Goal: Complete application form

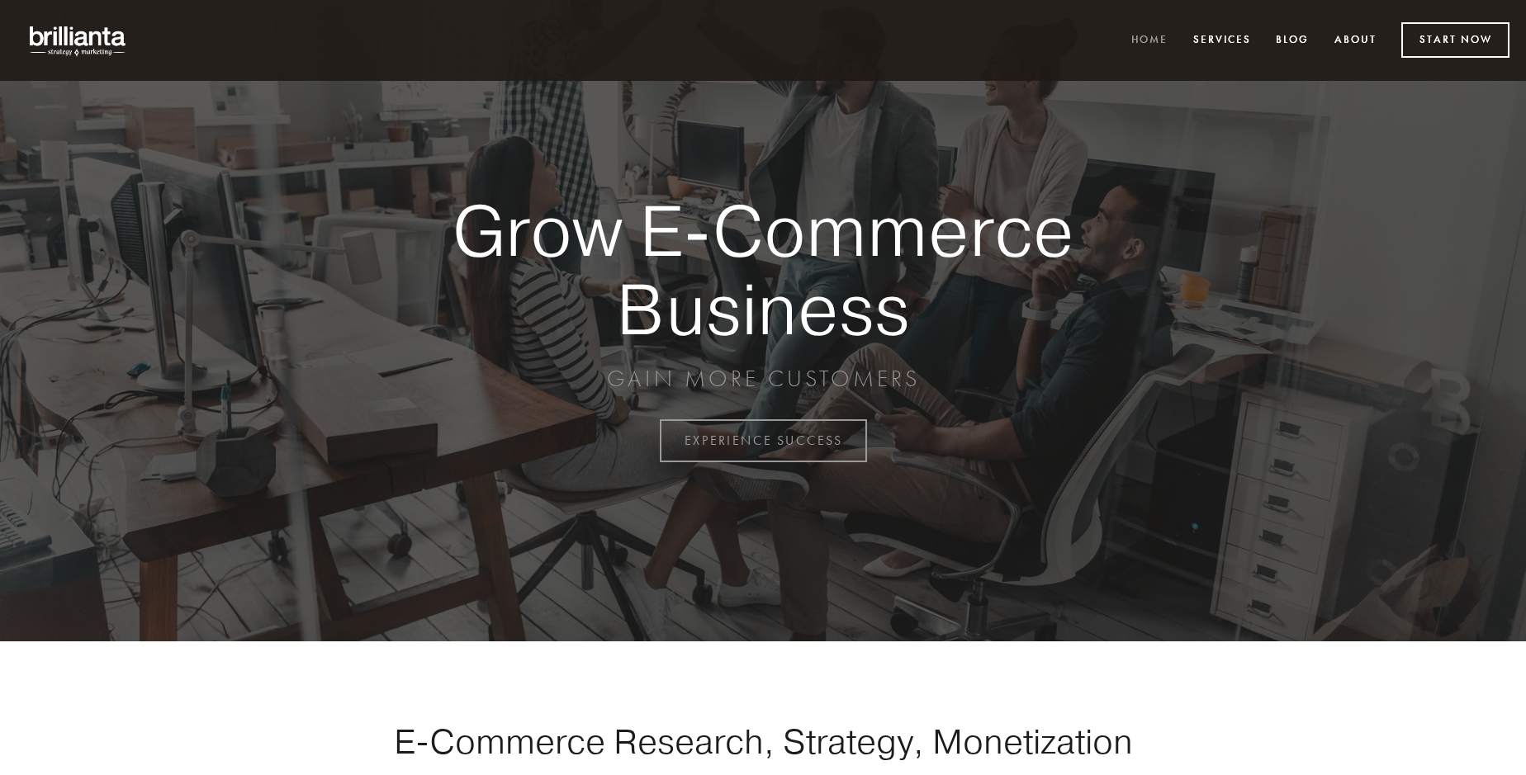
scroll to position [4329, 0]
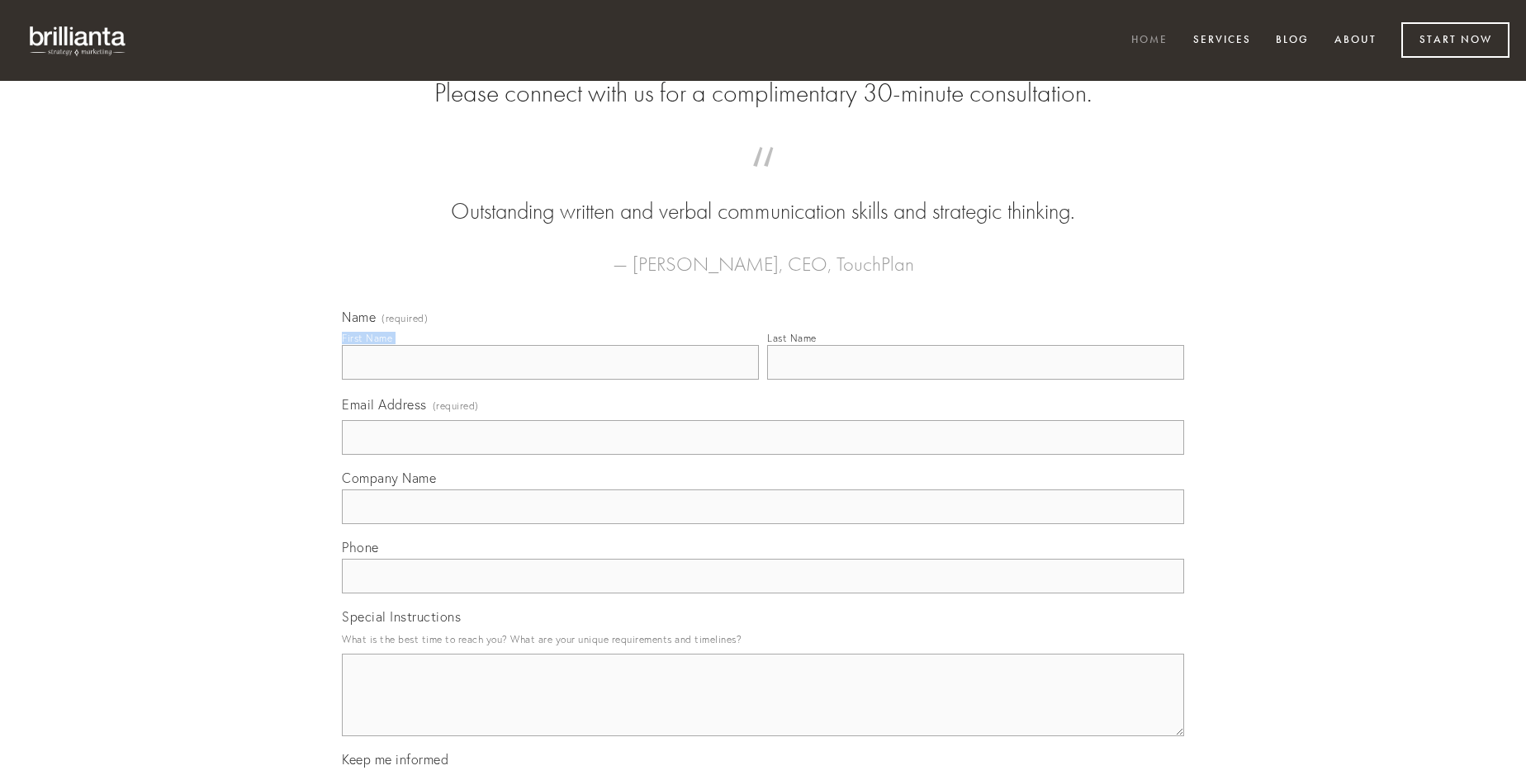
type input "[PERSON_NAME]"
click at [975, 380] on input "Last Name" at bounding box center [975, 362] width 417 height 35
type input "[PERSON_NAME]"
click at [763, 455] on input "Email Address (required)" at bounding box center [763, 437] width 842 height 35
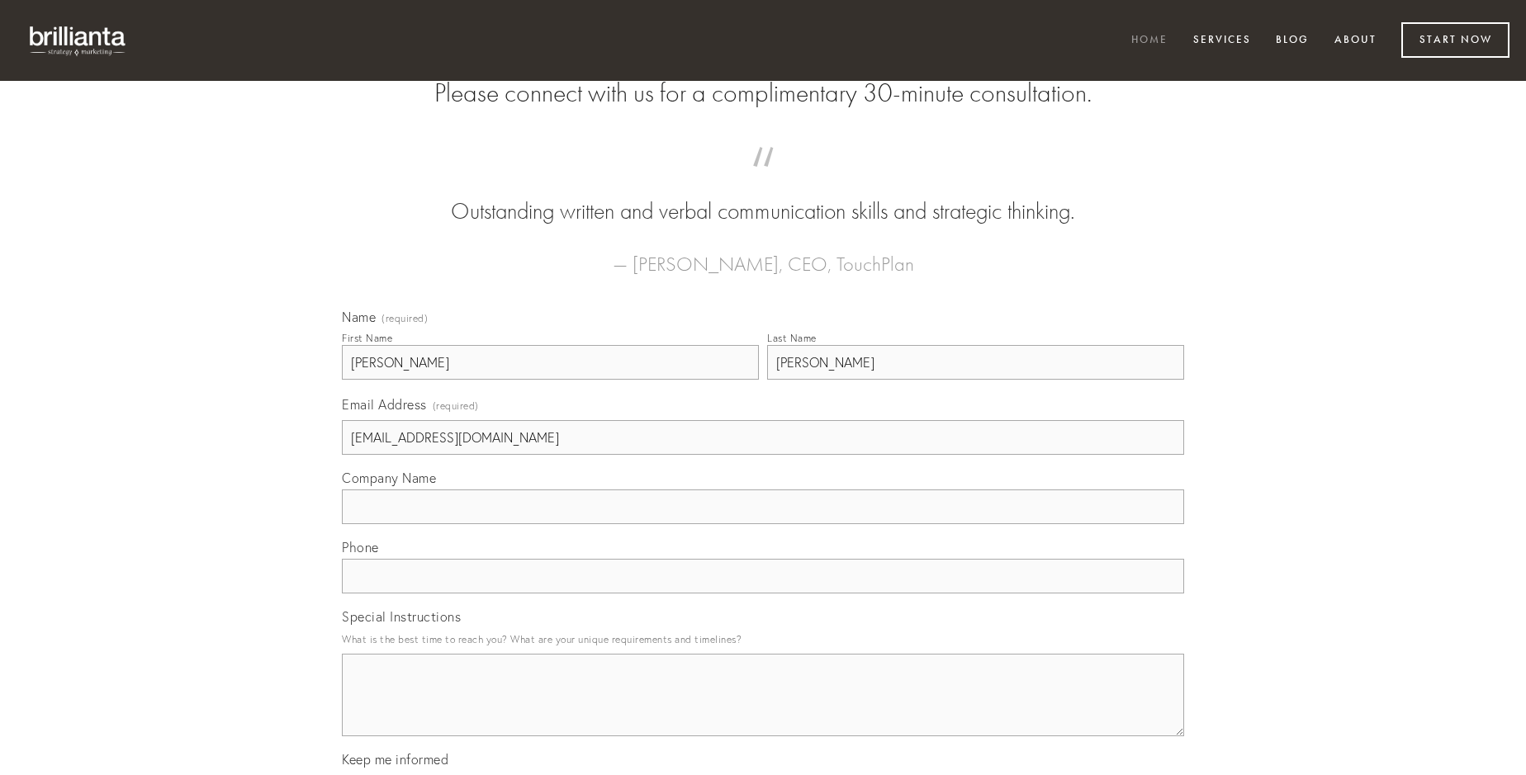
type input "[EMAIL_ADDRESS][DOMAIN_NAME]"
click at [763, 524] on input "Company Name" at bounding box center [763, 507] width 842 height 35
type input "umerus"
click at [763, 594] on input "text" at bounding box center [763, 576] width 842 height 35
click at [763, 710] on textarea "Special Instructions" at bounding box center [763, 695] width 842 height 83
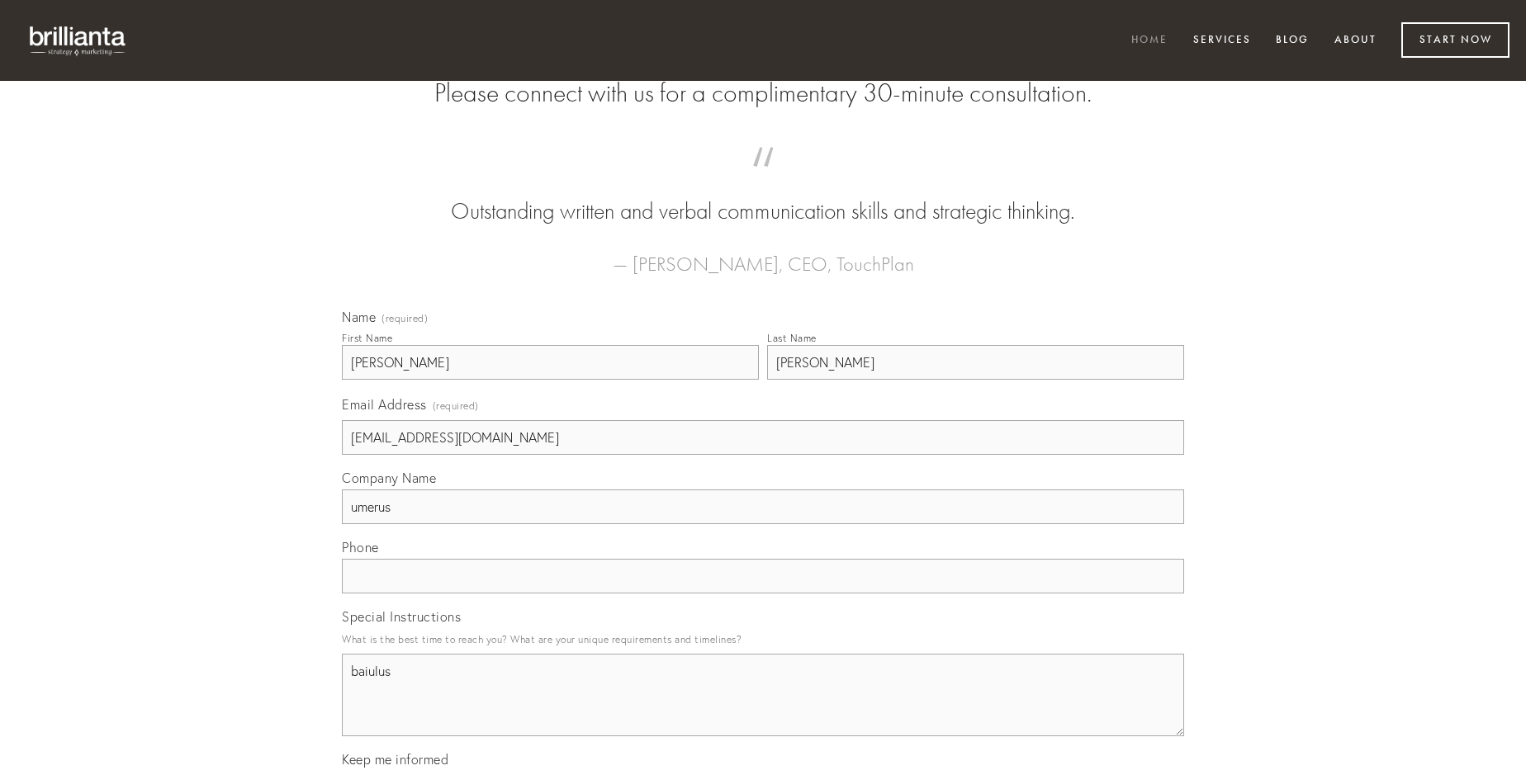
type textarea "baiulus"
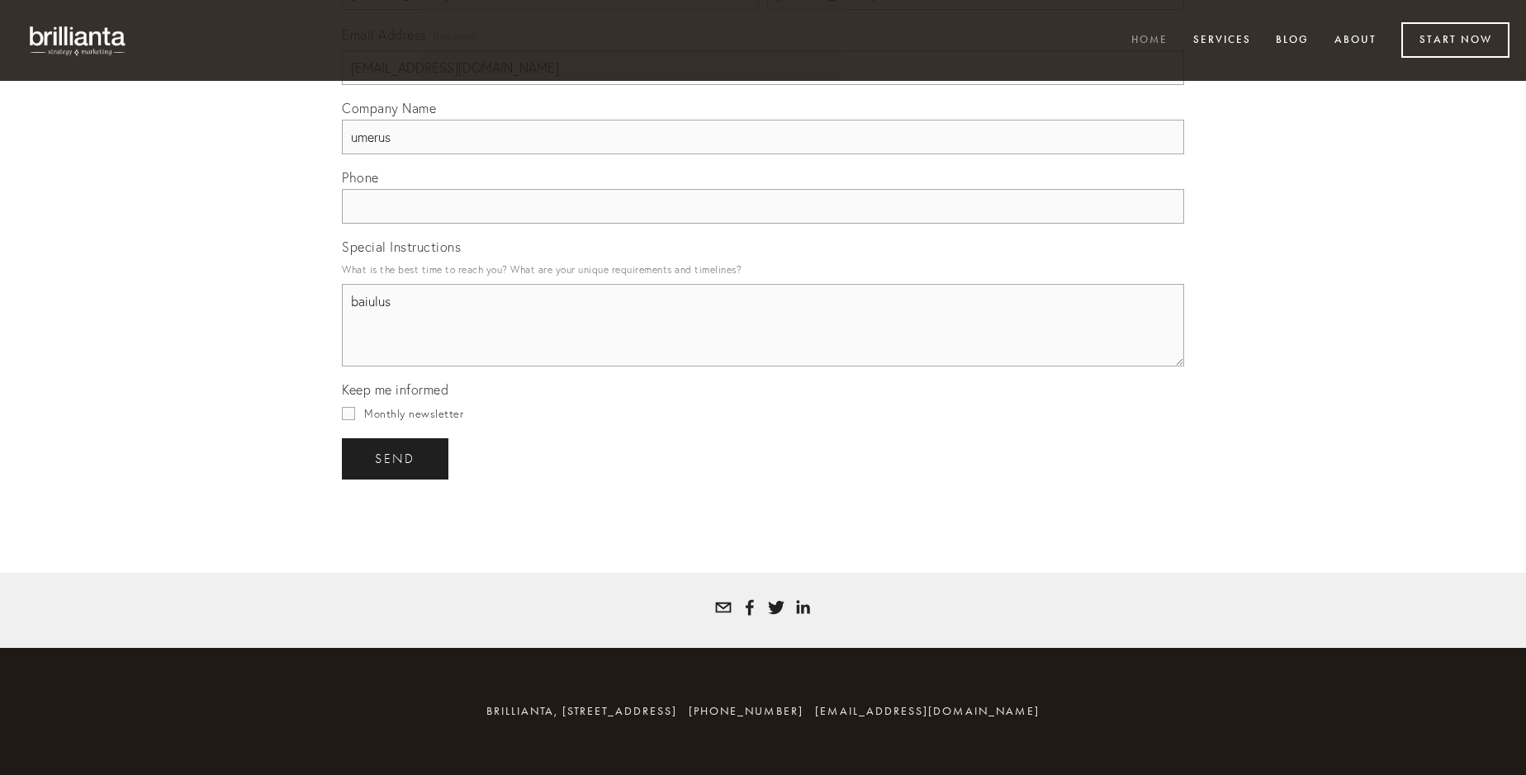
click at [396, 458] on span "send" at bounding box center [395, 459] width 40 height 15
